Goal: Information Seeking & Learning: Compare options

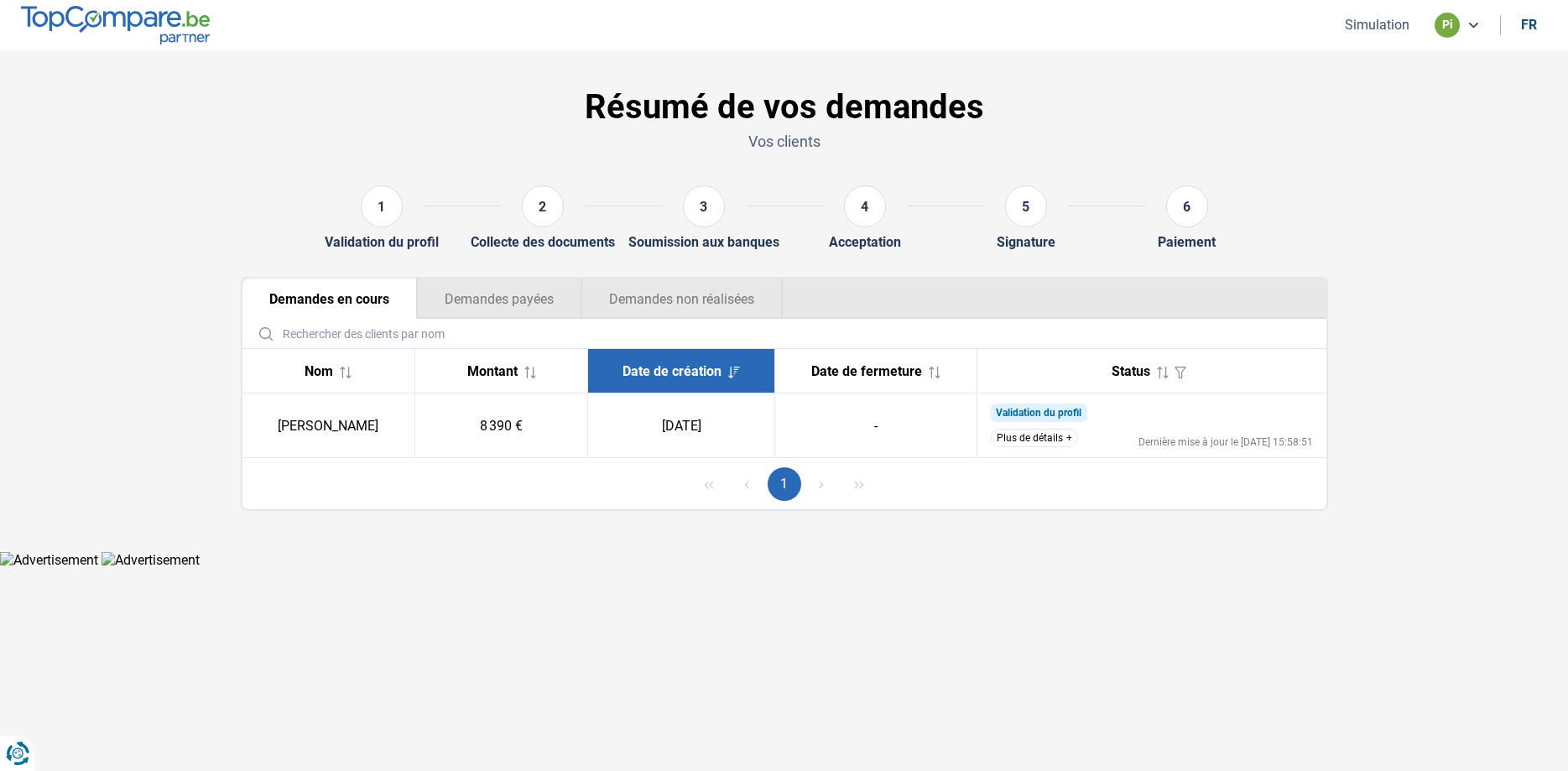
click at [1039, 439] on button "Plus de détails" at bounding box center [1035, 438] width 87 height 18
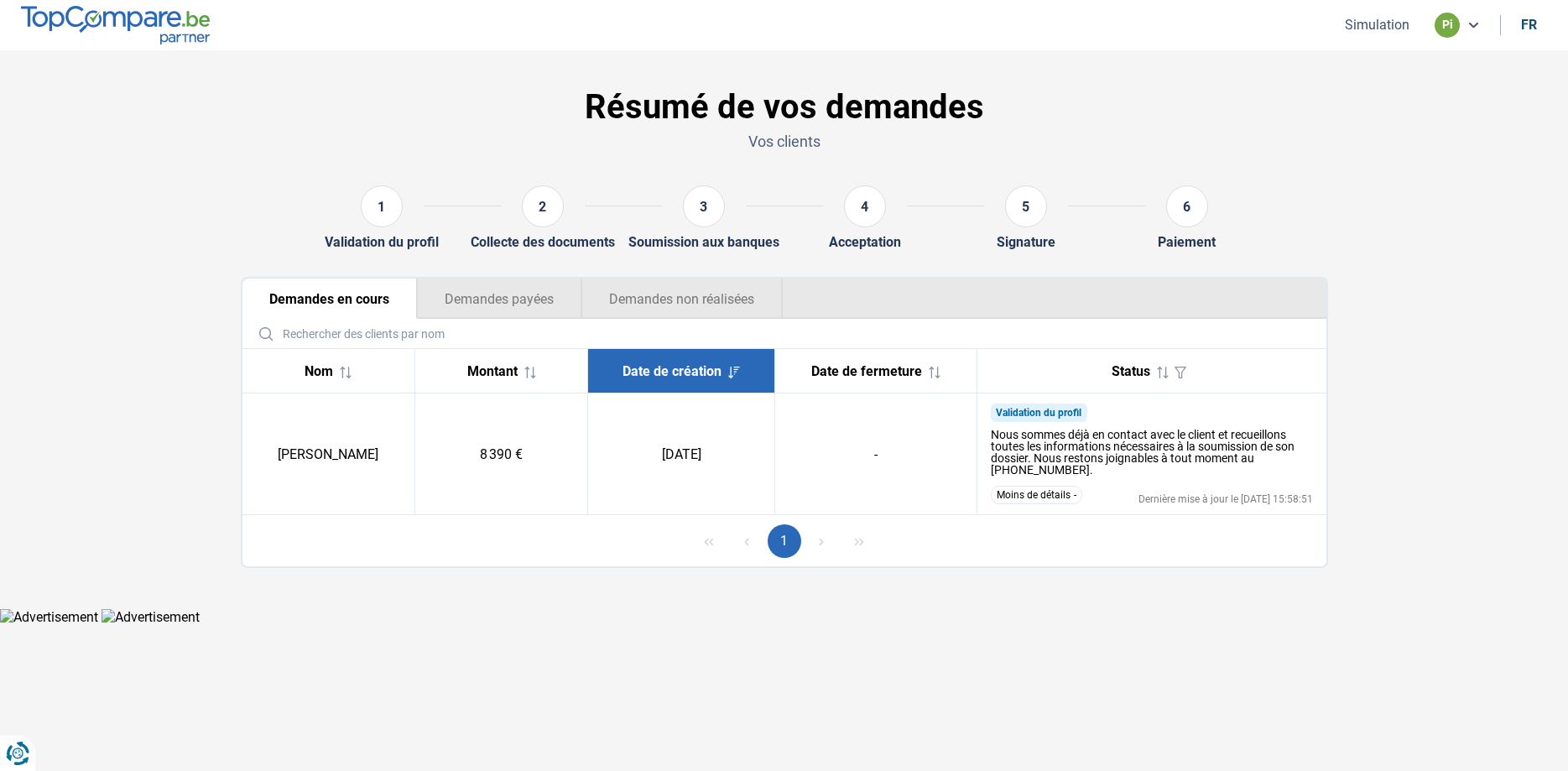
click at [1041, 500] on button "Moins de détails" at bounding box center [1036, 494] width 91 height 18
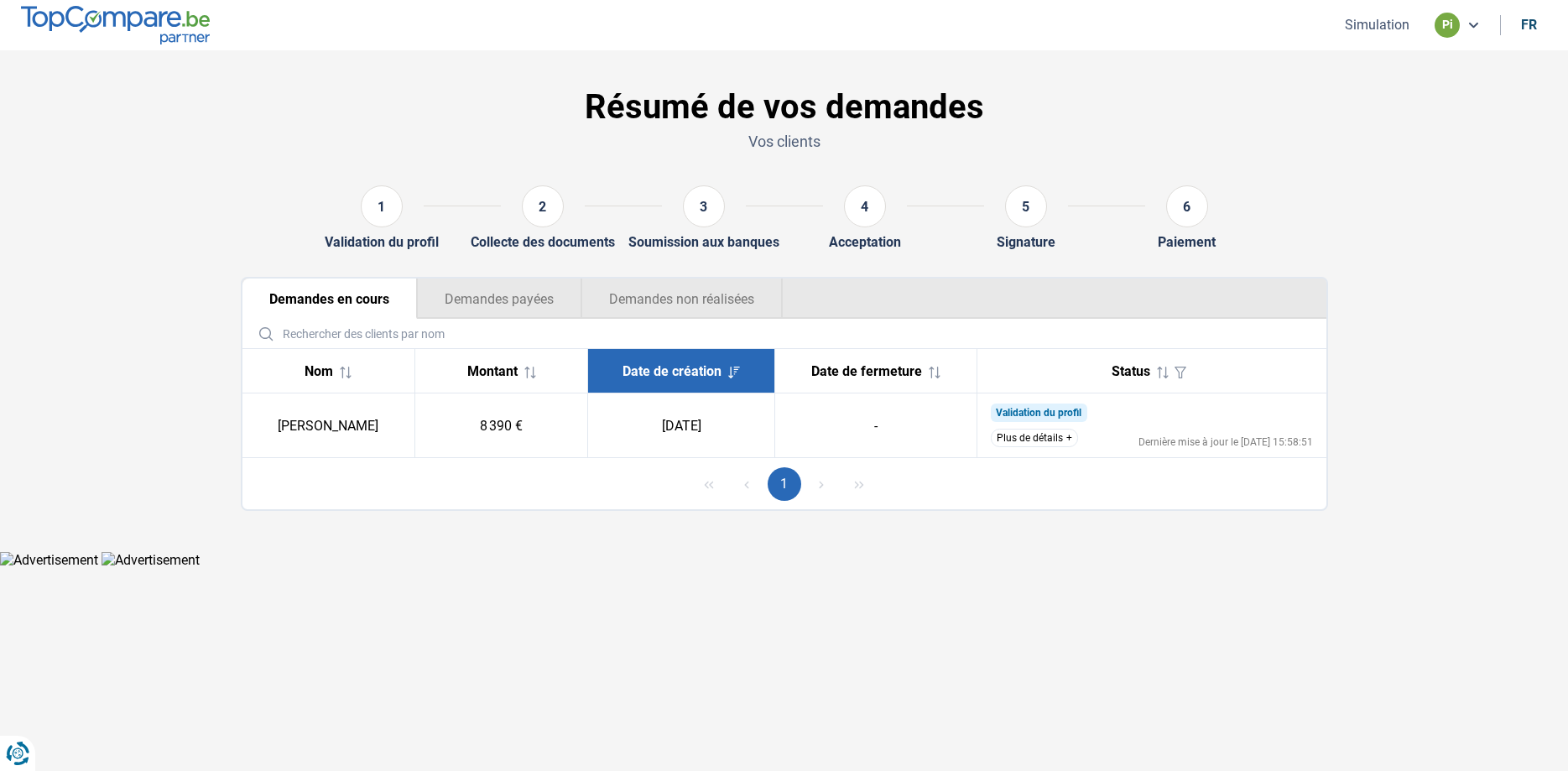
click at [1054, 432] on button "Plus de détails" at bounding box center [1035, 438] width 87 height 18
click at [1034, 437] on button "Plus de détails" at bounding box center [1035, 438] width 87 height 18
click at [1041, 439] on button "Plus de détails" at bounding box center [1035, 438] width 87 height 18
